Goal: Task Accomplishment & Management: Use online tool/utility

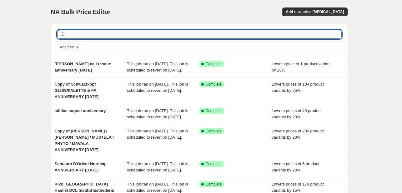
click at [144, 34] on input "text" at bounding box center [204, 34] width 274 height 9
type input "[GEOGRAPHIC_DATA]"
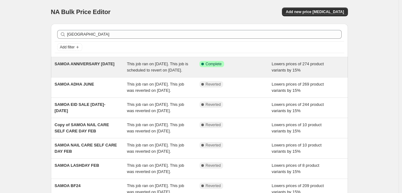
click at [191, 69] on div "This job ran on [DATE]. This job is scheduled to revert on [DATE]." at bounding box center [163, 67] width 72 height 12
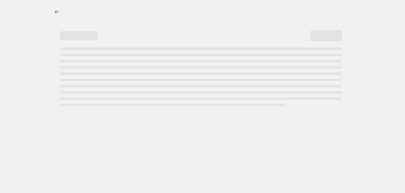
select select "percentage"
select select "tag"
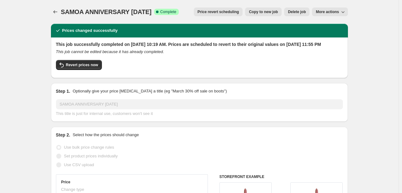
click at [224, 11] on span "Price revert scheduling" at bounding box center [218, 11] width 42 height 5
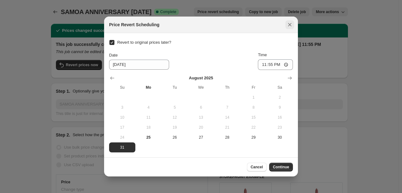
click at [285, 23] on button "Close" at bounding box center [289, 24] width 9 height 9
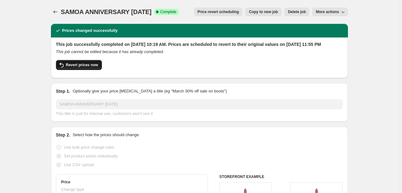
click at [93, 67] on span "Revert prices now" at bounding box center [82, 64] width 32 height 5
checkbox input "false"
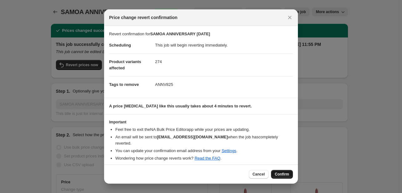
click at [287, 174] on span "Confirm" at bounding box center [282, 174] width 14 height 5
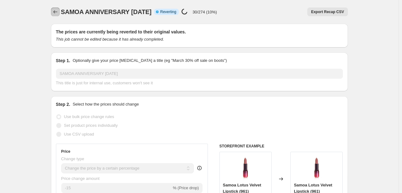
click at [60, 12] on button "Price change jobs" at bounding box center [55, 11] width 9 height 9
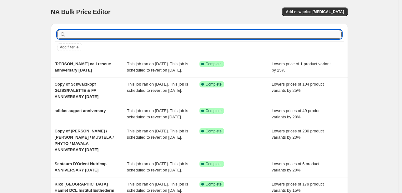
click at [97, 35] on input "text" at bounding box center [204, 34] width 274 height 9
type input "abh"
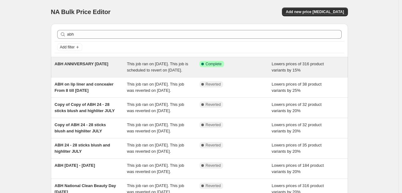
click at [110, 73] on div "ABH ANNIVERSARY [DATE]" at bounding box center [91, 67] width 72 height 12
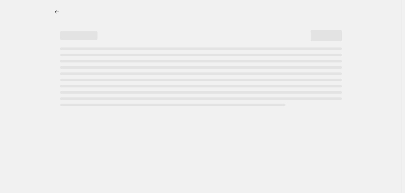
select select "percentage"
select select "tag"
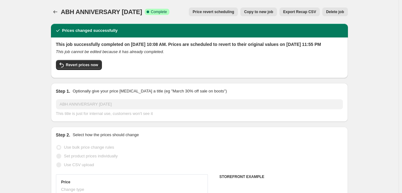
click at [225, 12] on span "Price revert scheduling" at bounding box center [213, 11] width 42 height 5
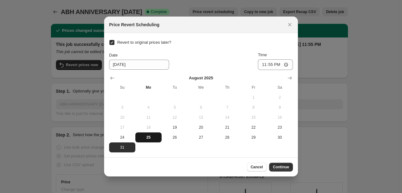
click at [145, 140] on span "25" at bounding box center [148, 137] width 21 height 5
type input "[DATE]"
click at [285, 165] on span "Continue" at bounding box center [281, 167] width 16 height 5
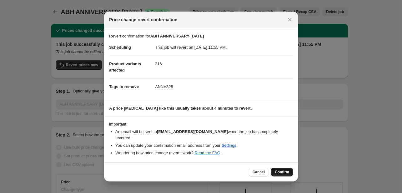
click at [278, 170] on span "Confirm" at bounding box center [282, 172] width 14 height 5
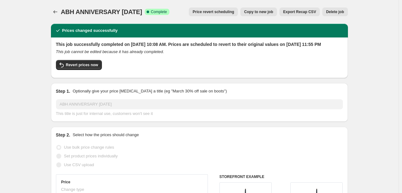
select select "percentage"
select select "tag"
click at [56, 9] on icon "Price change jobs" at bounding box center [55, 12] width 6 height 6
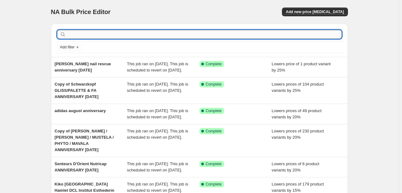
click at [83, 34] on input "text" at bounding box center [204, 34] width 274 height 9
type input "ifran"
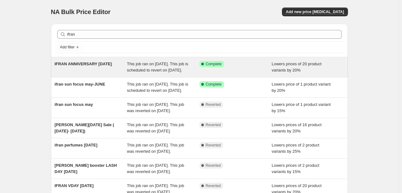
click at [125, 66] on div "IFRAN ANNIVERSARY [DATE]" at bounding box center [91, 67] width 72 height 12
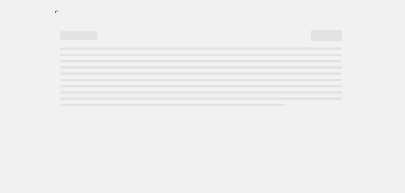
select select "percentage"
select select "tag"
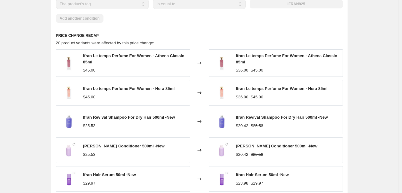
scroll to position [531, 0]
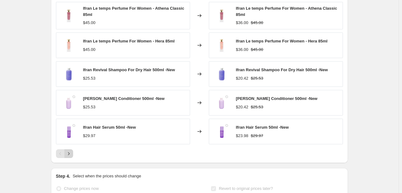
click at [69, 157] on icon "Next" at bounding box center [69, 154] width 6 height 6
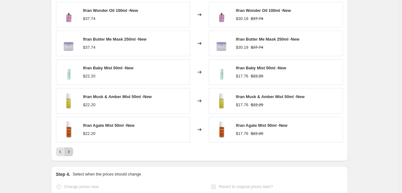
click at [70, 155] on icon "Next" at bounding box center [69, 152] width 6 height 6
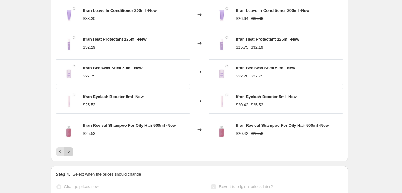
click at [72, 155] on icon "Next" at bounding box center [69, 152] width 6 height 6
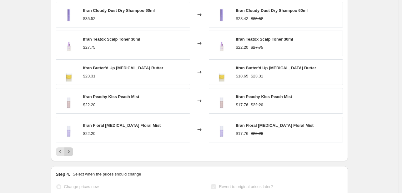
click at [72, 156] on div "Pagination" at bounding box center [68, 151] width 9 height 9
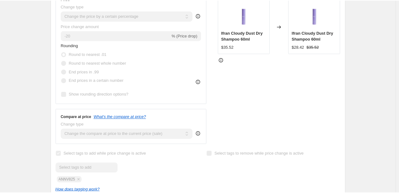
scroll to position [0, 0]
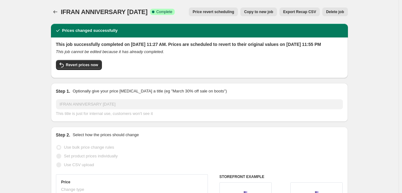
click at [218, 13] on span "Price revert scheduling" at bounding box center [213, 11] width 42 height 5
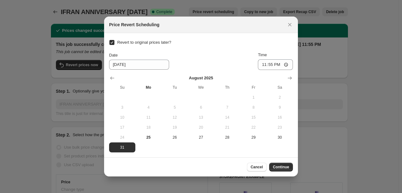
drag, startPoint x: 175, startPoint y: 137, endPoint x: 212, endPoint y: 111, distance: 45.6
click at [176, 137] on span "26" at bounding box center [174, 137] width 21 height 5
type input "[DATE]"
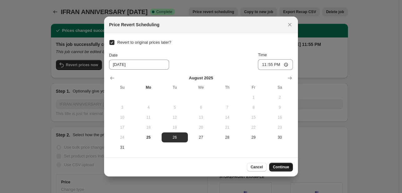
click at [284, 166] on span "Continue" at bounding box center [281, 167] width 16 height 5
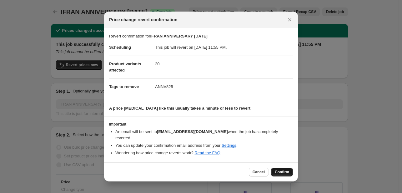
click at [291, 168] on button "Confirm" at bounding box center [282, 172] width 22 height 9
